Goal: Check status: Check status

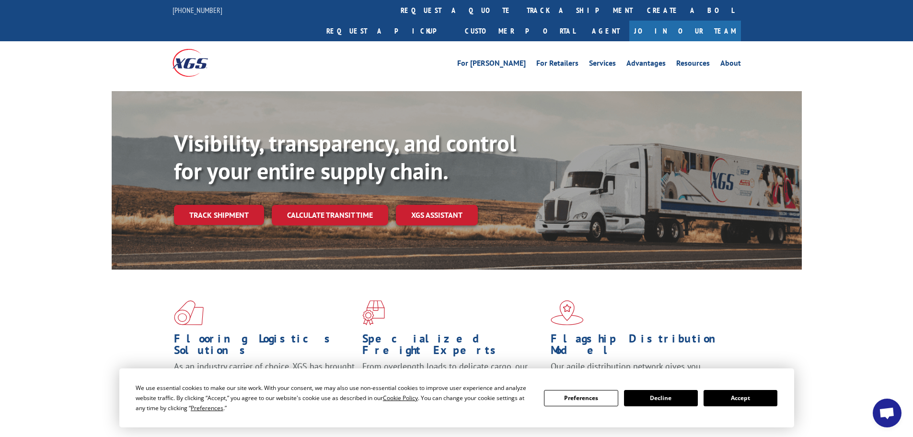
click at [738, 400] on button "Accept" at bounding box center [741, 398] width 74 height 16
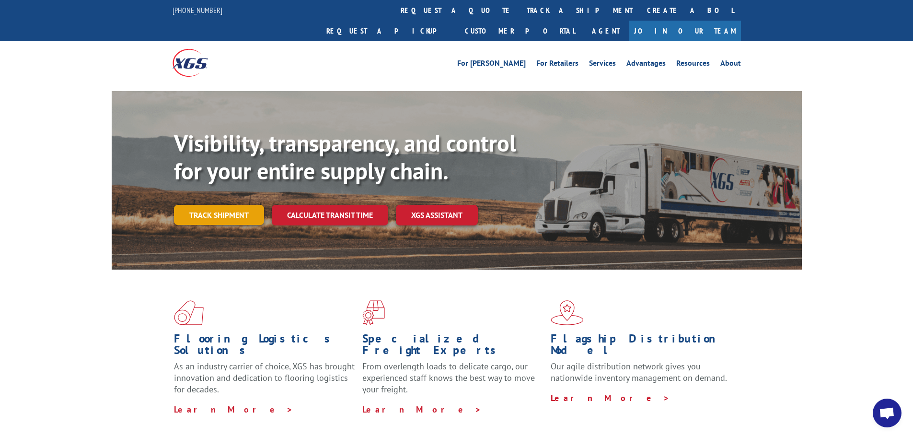
click at [225, 205] on link "Track shipment" at bounding box center [219, 215] width 90 height 20
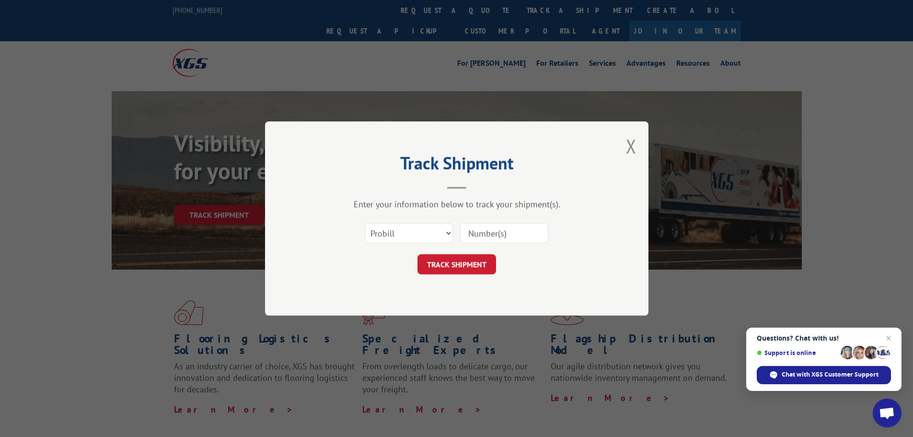
click at [487, 239] on input at bounding box center [504, 233] width 88 height 20
click at [380, 235] on select "Select category... Probill BOL PO" at bounding box center [409, 233] width 88 height 20
select select "bol"
click at [365, 223] on select "Select category... Probill BOL PO" at bounding box center [409, 233] width 88 height 20
click at [485, 231] on input at bounding box center [504, 233] width 88 height 20
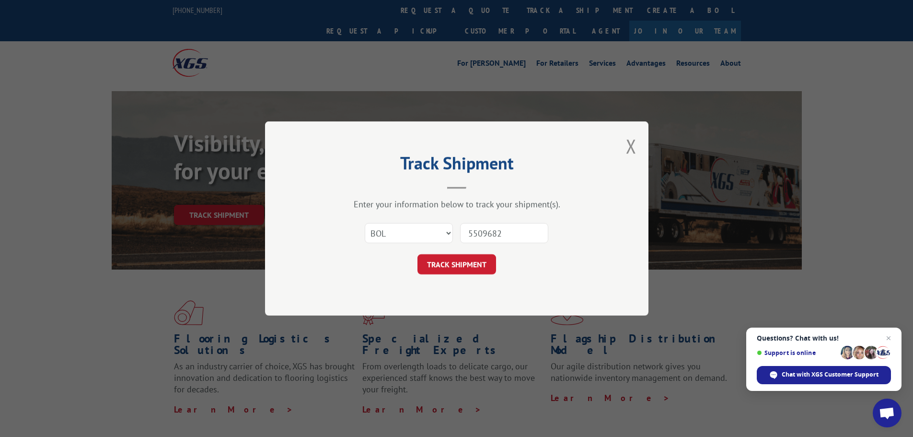
type input "5509682"
click at [417, 254] on button "TRACK SHIPMENT" at bounding box center [456, 264] width 79 height 20
